Goal: Information Seeking & Learning: Learn about a topic

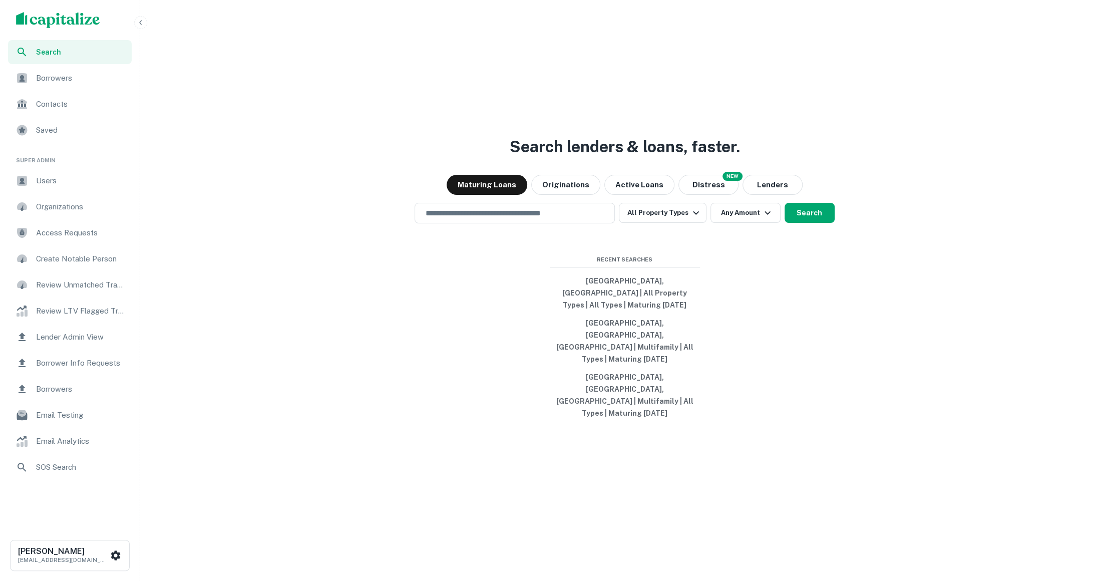
click at [54, 173] on div "Users" at bounding box center [70, 181] width 124 height 24
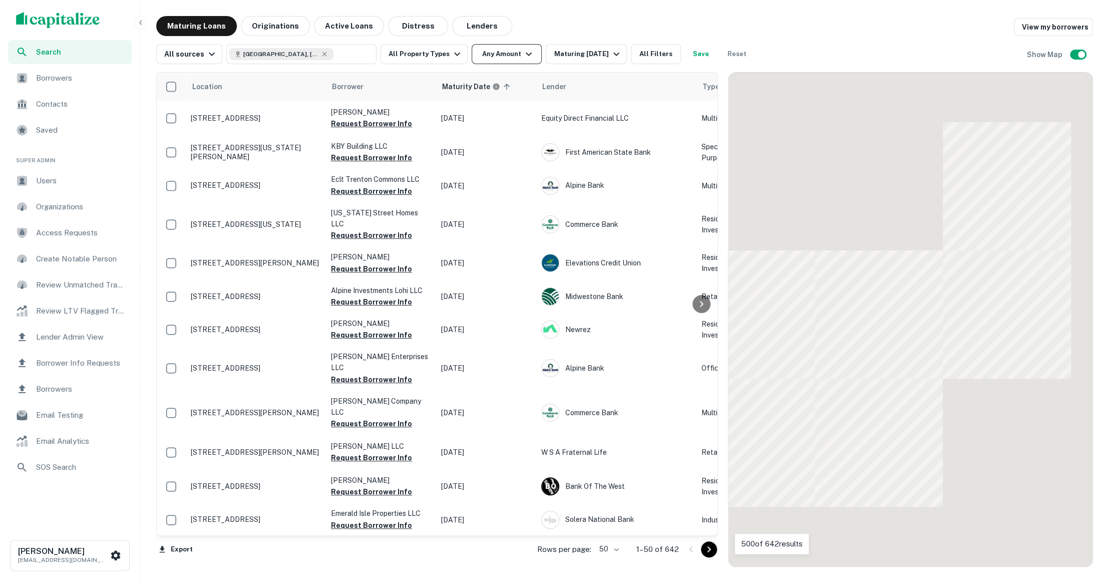
click at [508, 46] on button "Any Amount" at bounding box center [507, 54] width 70 height 20
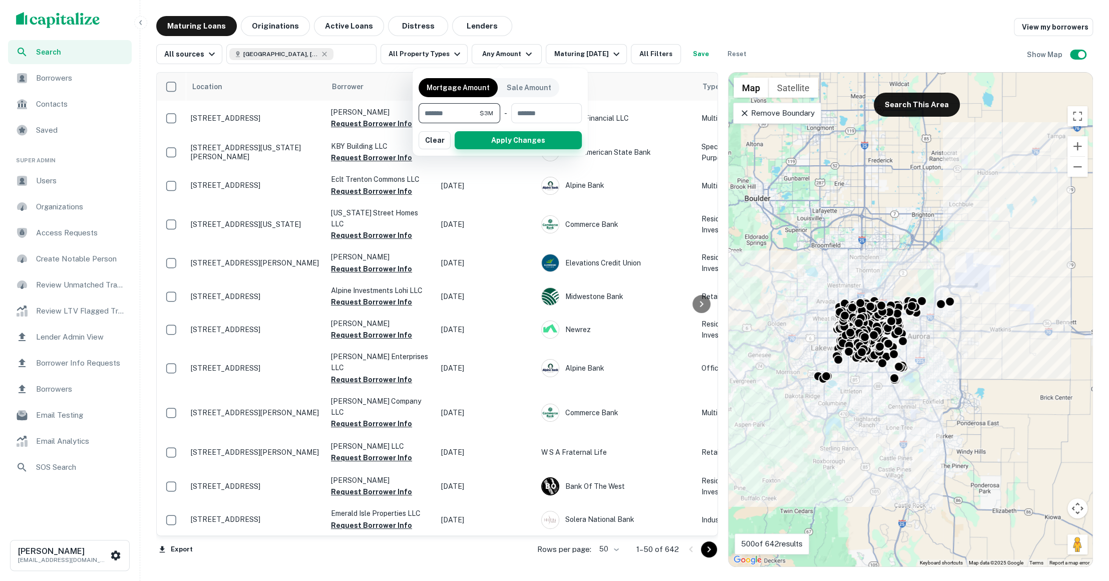
type input "*******"
click at [495, 138] on button "Apply Changes" at bounding box center [518, 140] width 127 height 18
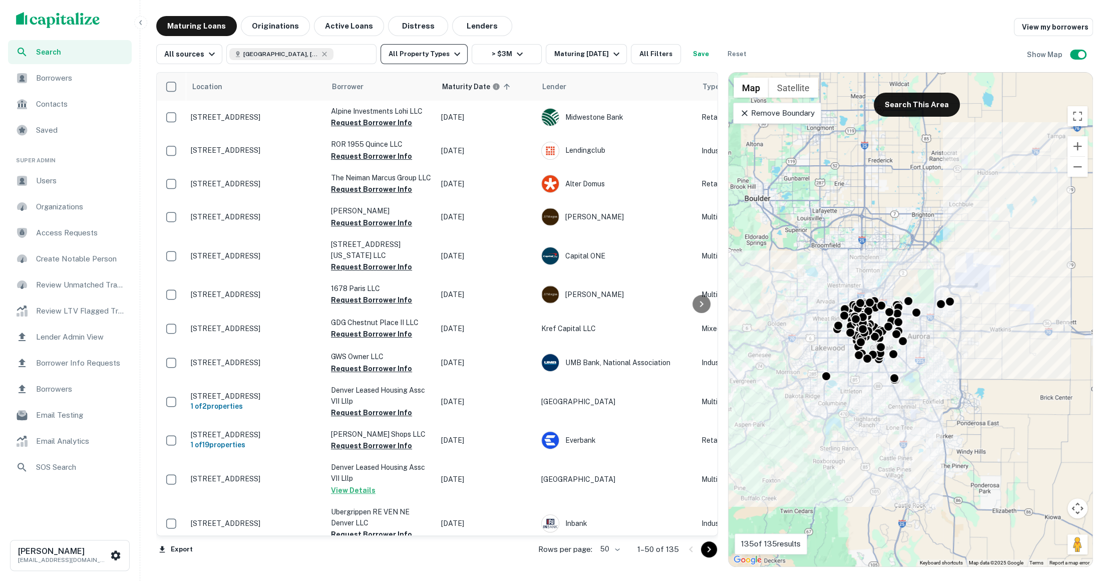
click at [458, 51] on button "All Property Types" at bounding box center [424, 54] width 87 height 20
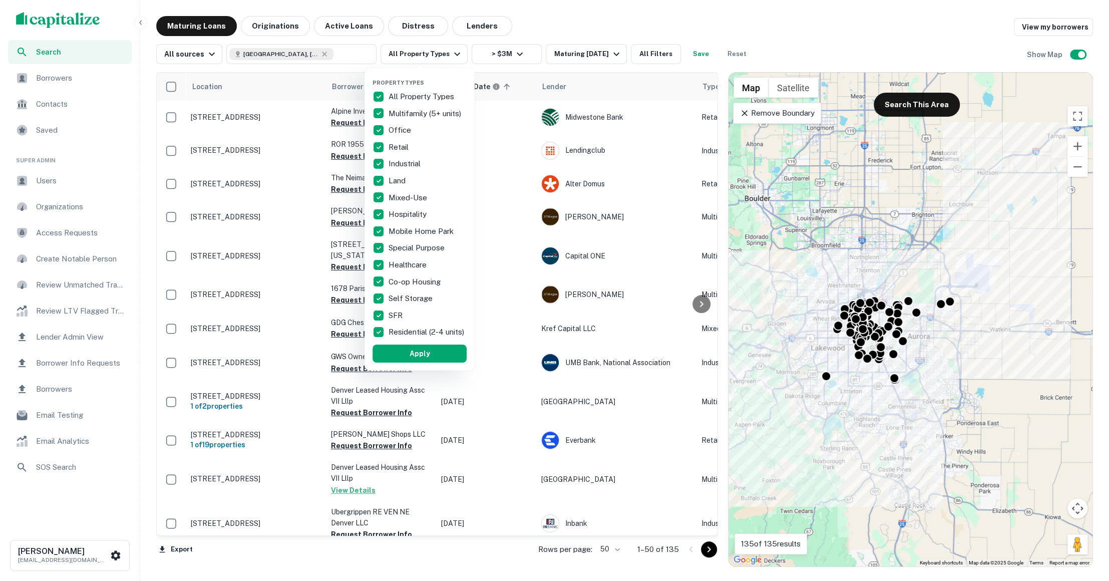
click at [389, 94] on p "All Property Types" at bounding box center [423, 97] width 68 height 12
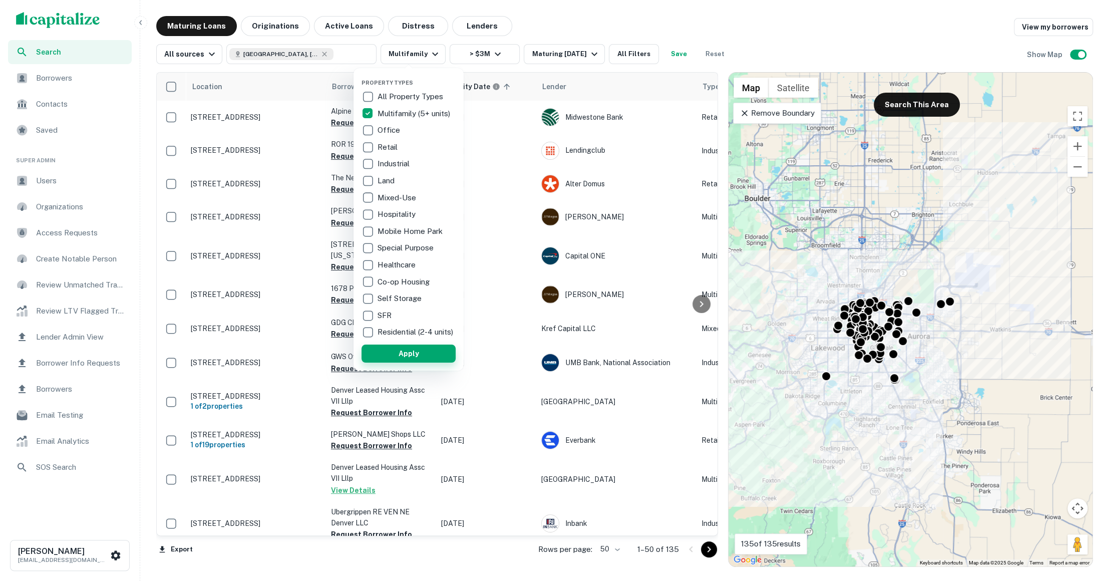
click at [405, 354] on button "Apply" at bounding box center [409, 353] width 94 height 18
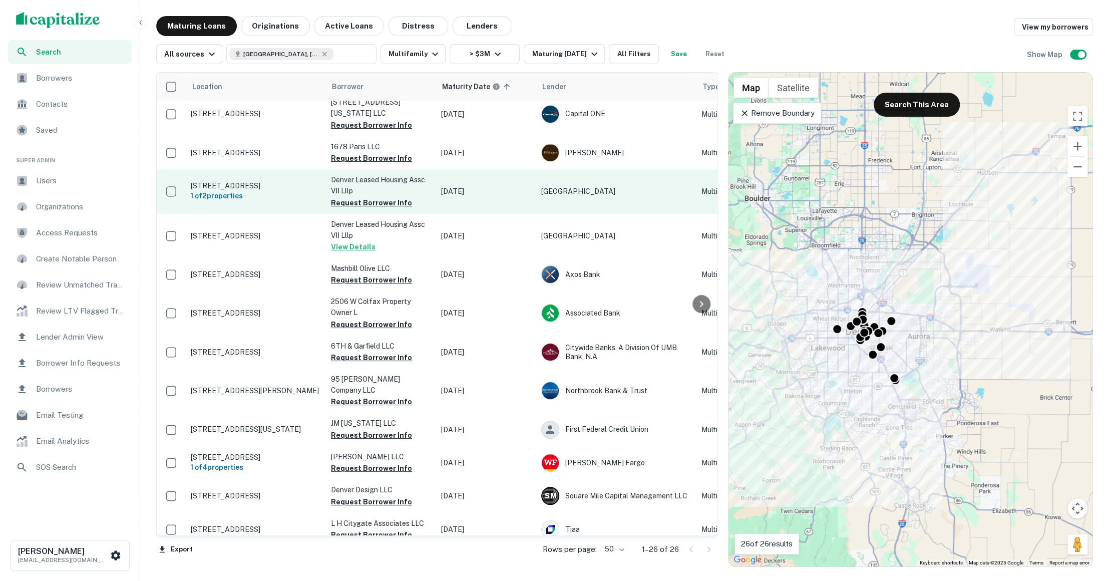
scroll to position [47, 0]
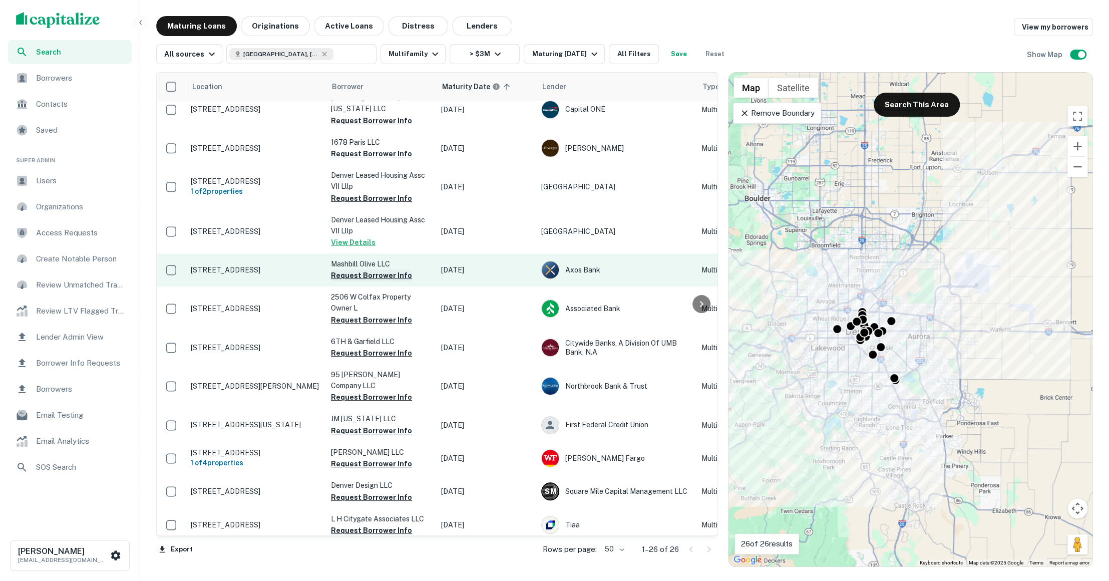
click at [386, 275] on button "Request Borrower Info" at bounding box center [371, 275] width 81 height 12
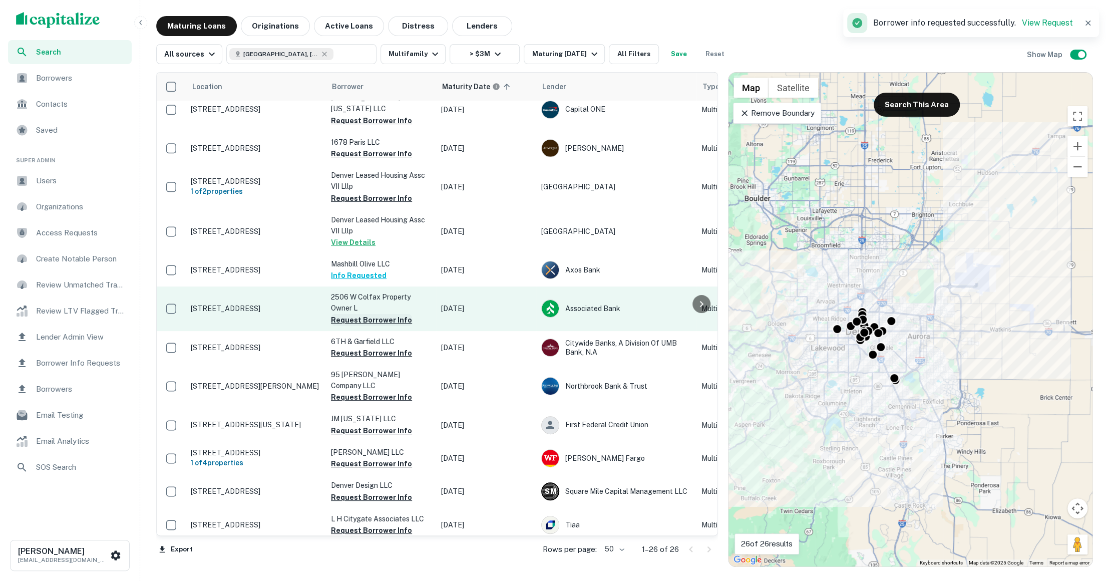
click at [374, 319] on button "Request Borrower Info" at bounding box center [371, 320] width 81 height 12
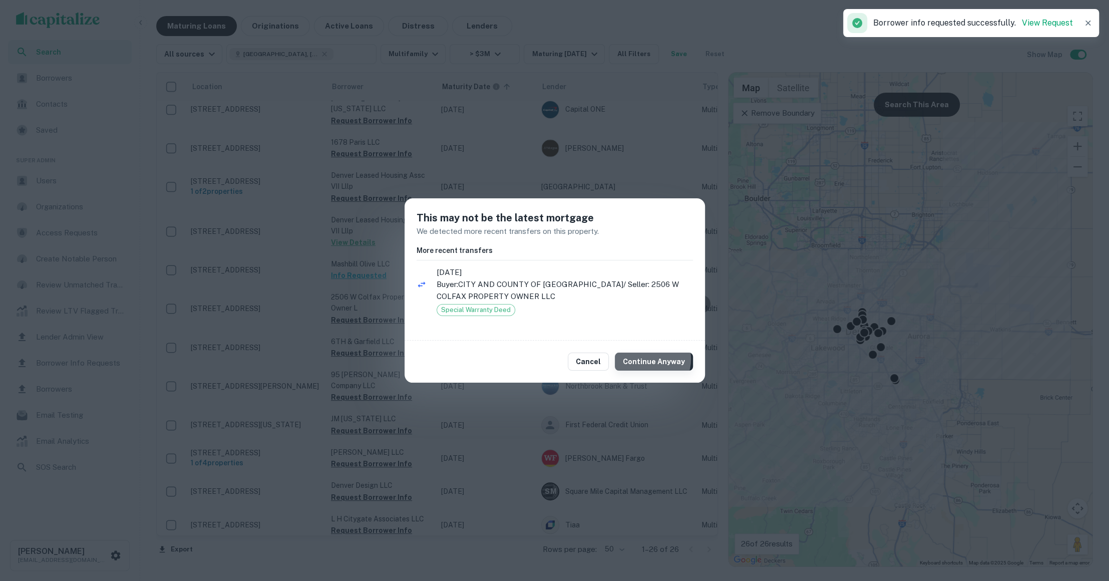
click at [648, 359] on button "Continue Anyway" at bounding box center [654, 361] width 78 height 18
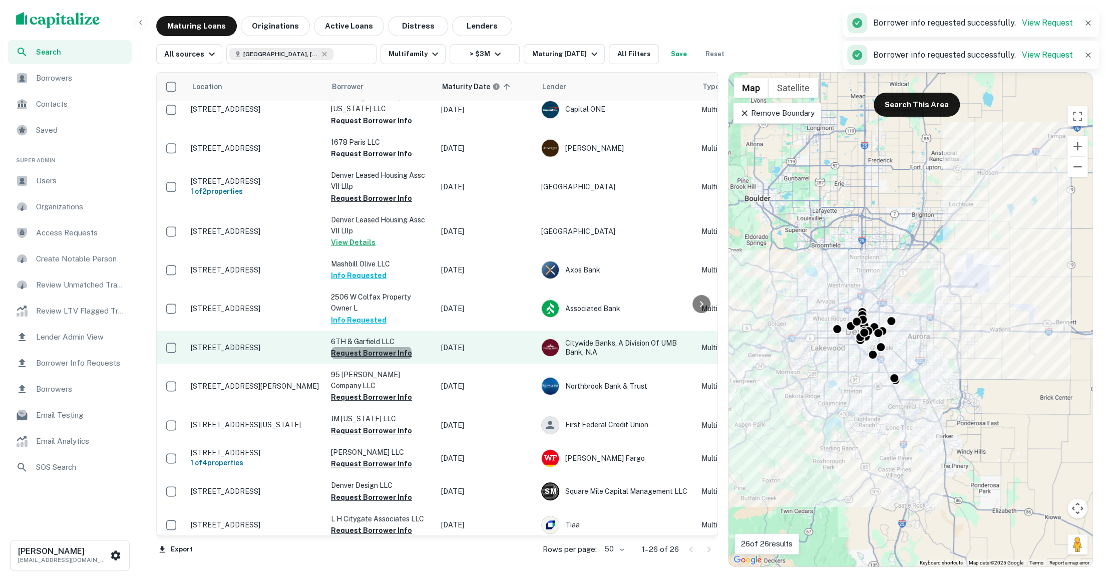
click at [371, 354] on button "Request Borrower Info" at bounding box center [371, 353] width 81 height 12
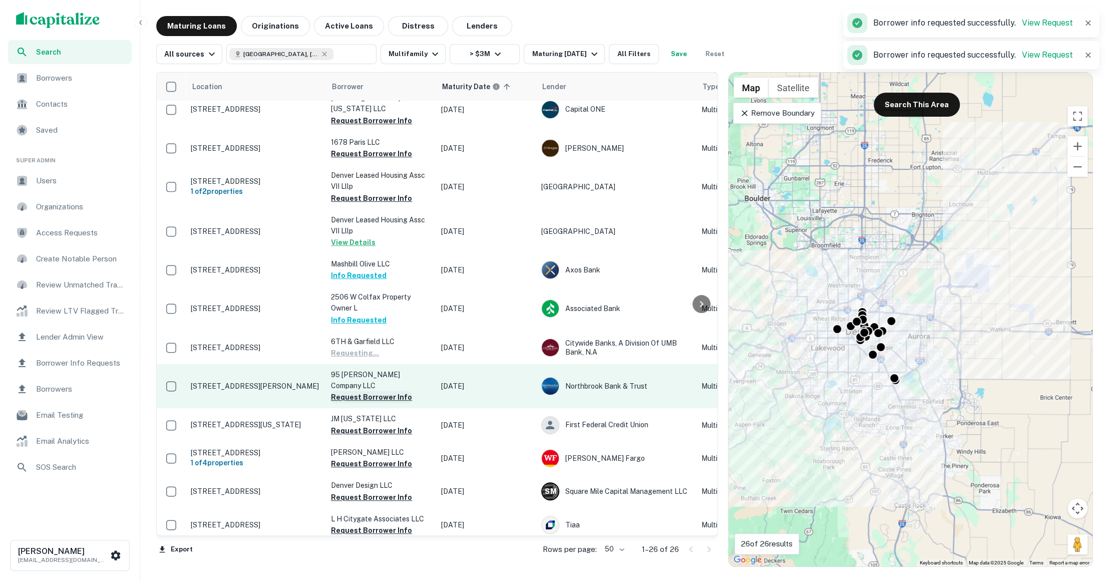
click at [367, 391] on button "Request Borrower Info" at bounding box center [371, 397] width 81 height 12
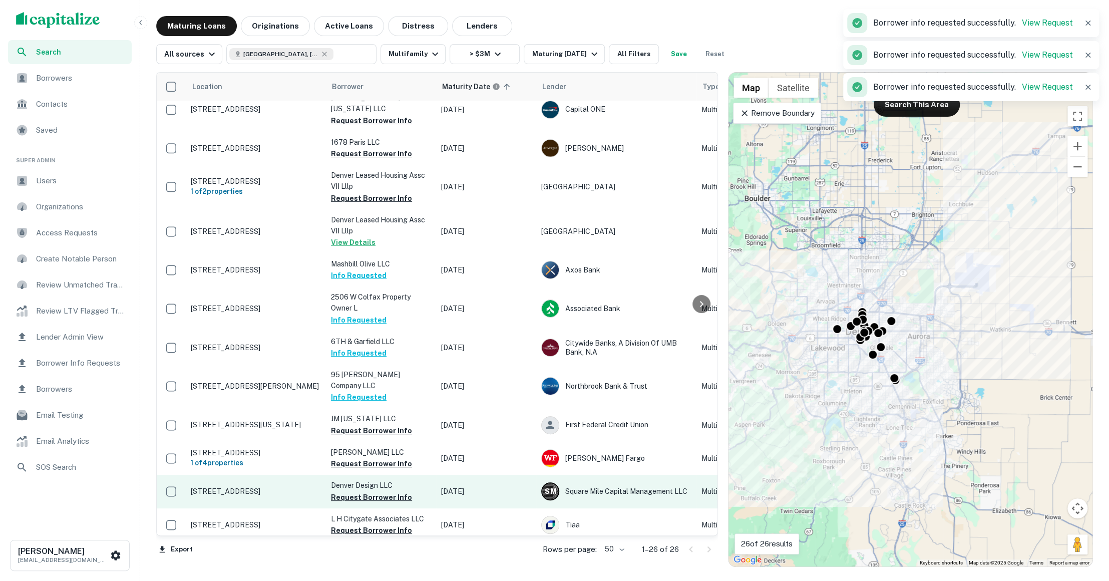
scroll to position [101, 0]
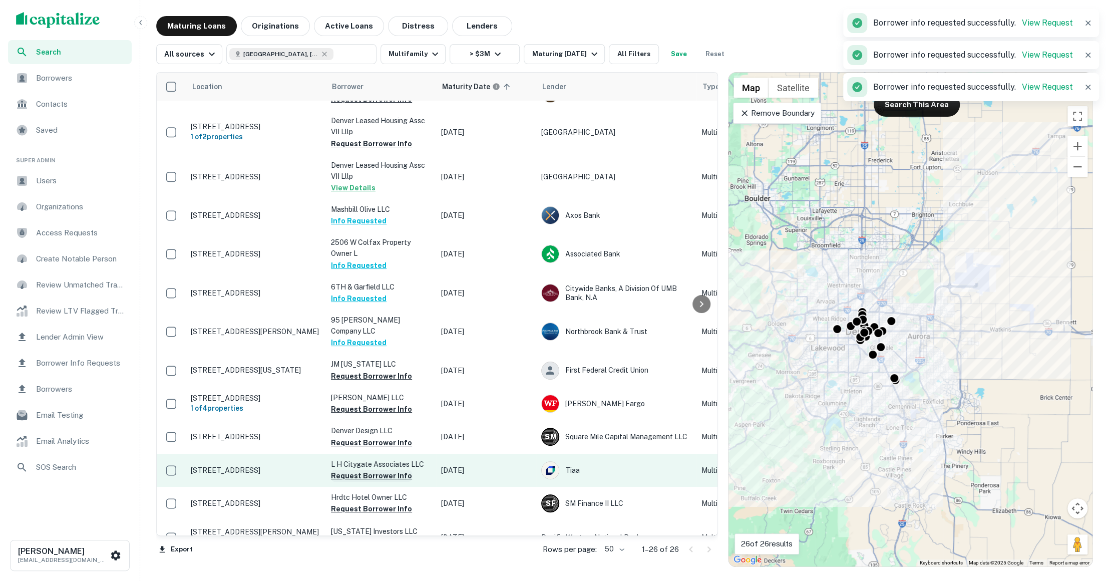
click at [371, 470] on button "Request Borrower Info" at bounding box center [371, 476] width 81 height 12
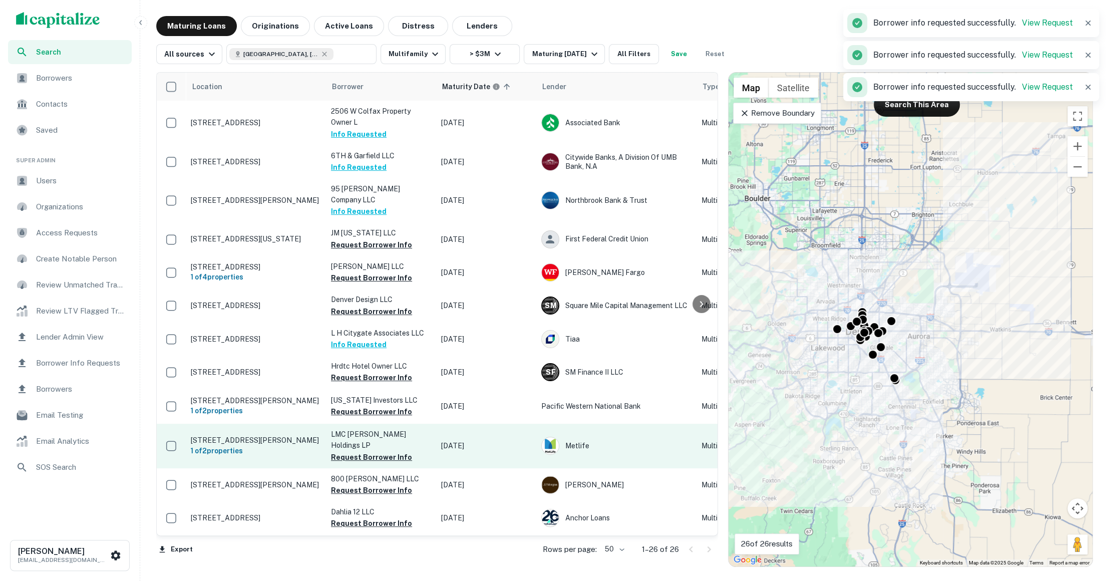
scroll to position [234, 0]
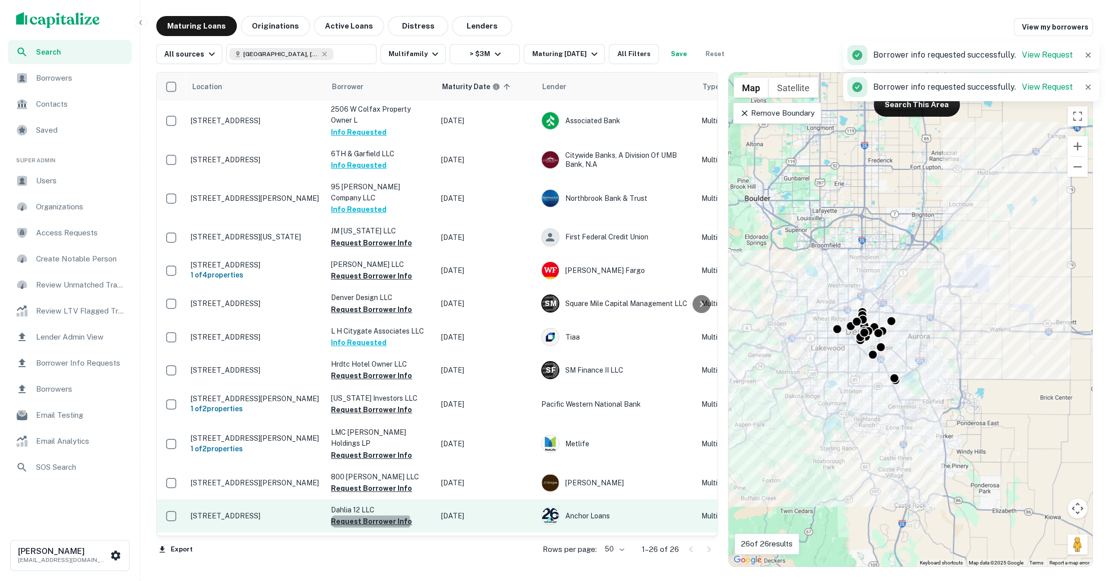
click at [370, 515] on button "Request Borrower Info" at bounding box center [371, 521] width 81 height 12
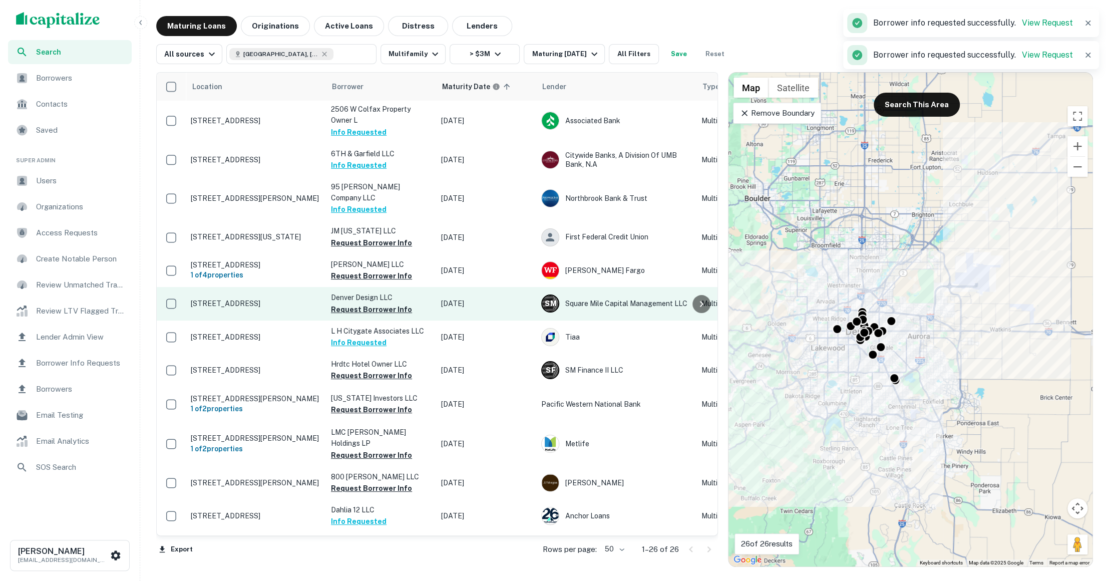
scroll to position [0, 0]
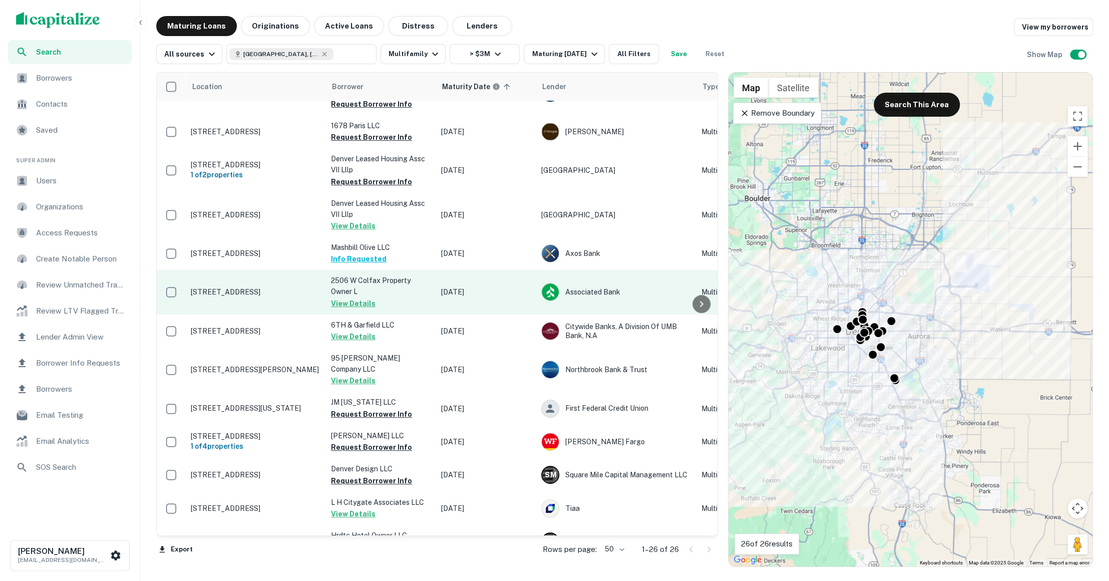
scroll to position [65, 0]
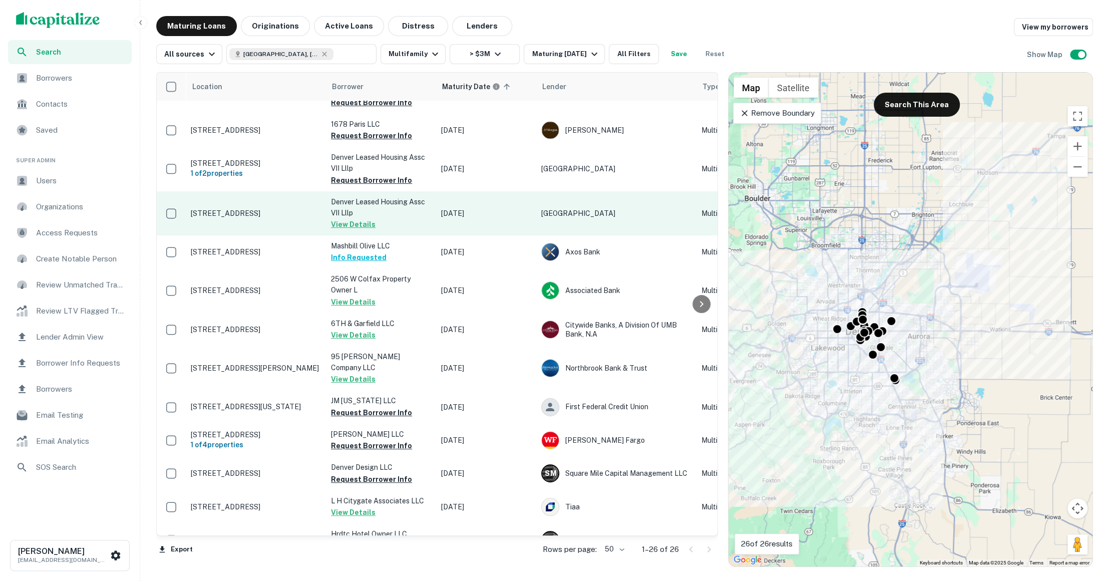
click at [410, 217] on td "Denver Leased Housing Assc VII Lllp View Details" at bounding box center [381, 213] width 110 height 44
click at [395, 212] on p "Denver Leased Housing Assc VII Lllp" at bounding box center [381, 207] width 100 height 22
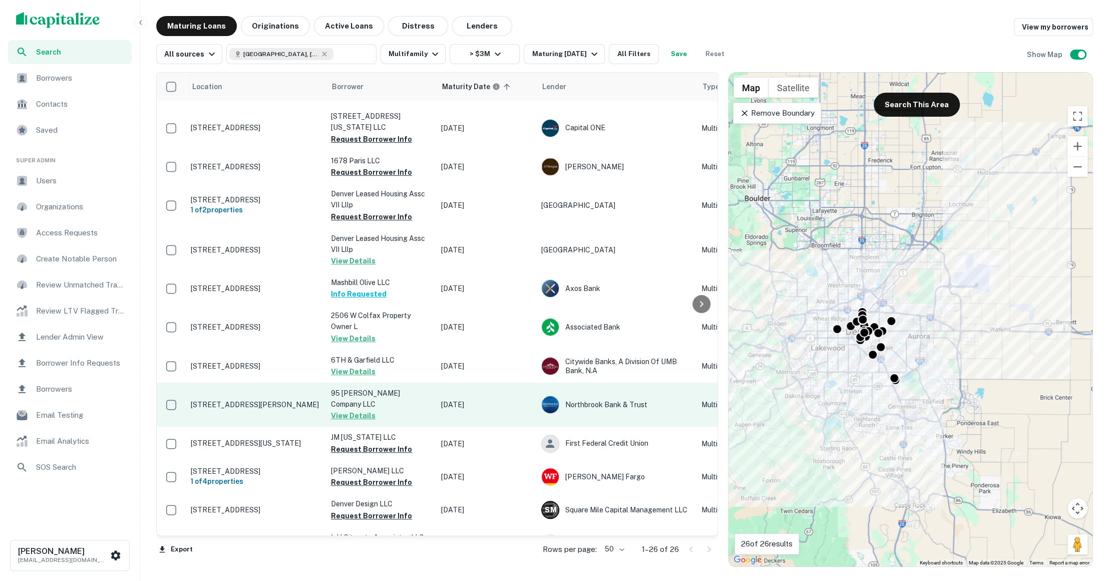
scroll to position [19, 0]
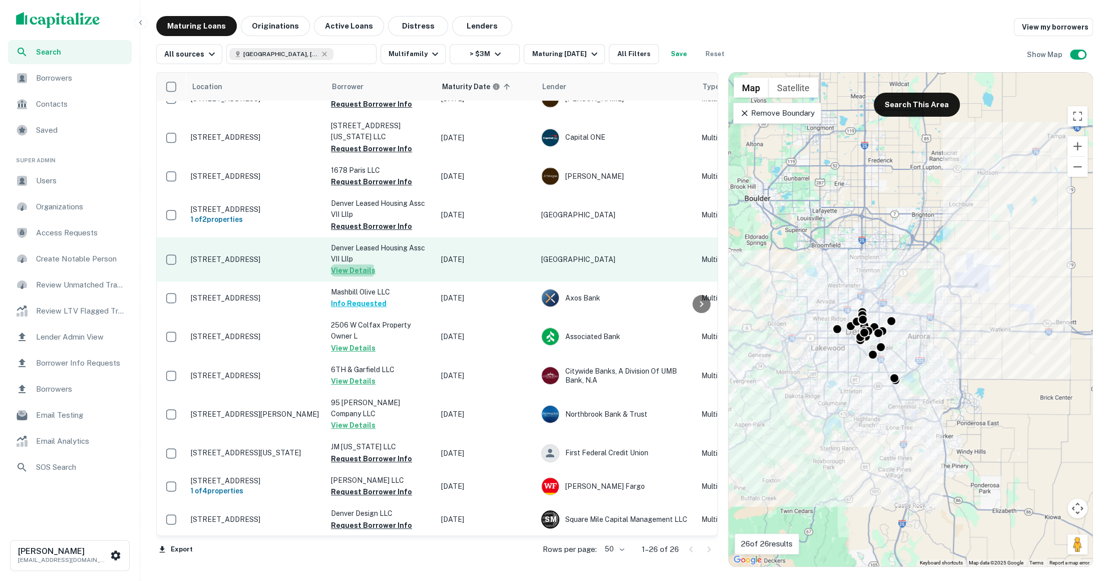
click at [342, 269] on button "View Details" at bounding box center [353, 270] width 45 height 12
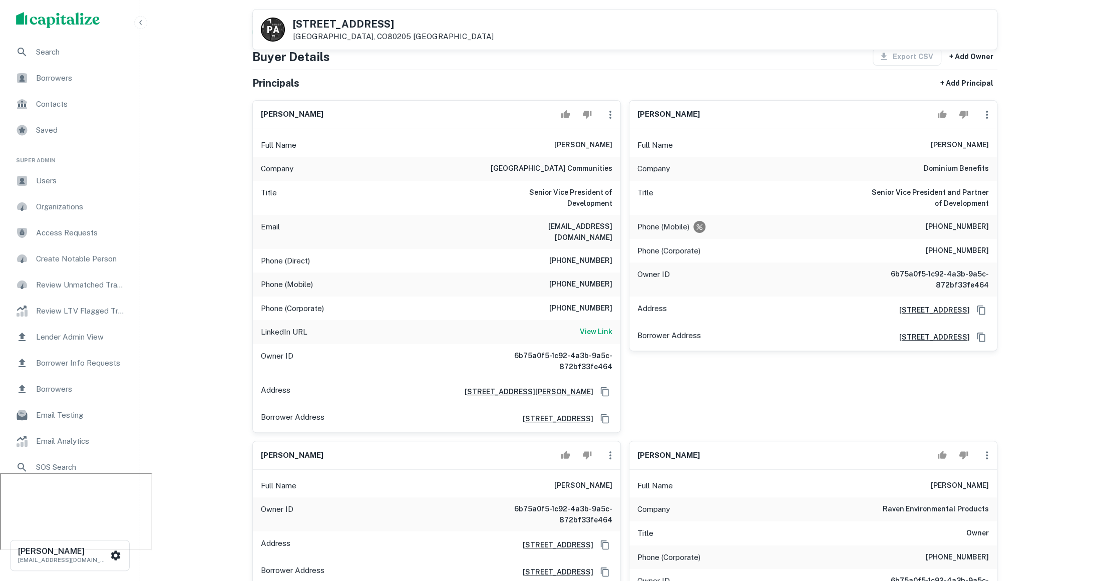
scroll to position [746, 0]
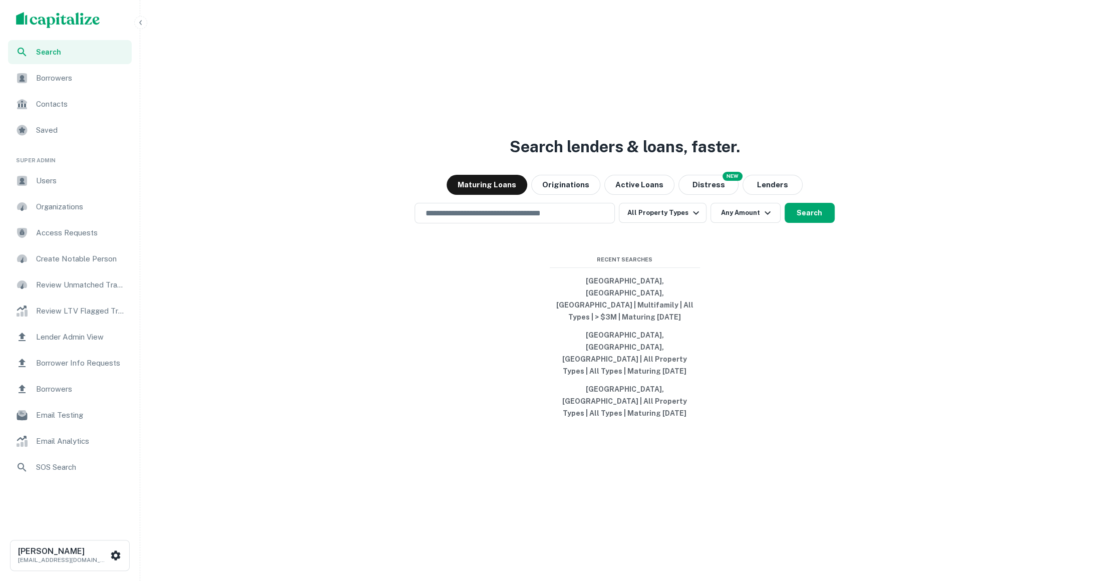
click at [70, 179] on span "Users" at bounding box center [81, 181] width 90 height 12
